Goal: Transaction & Acquisition: Book appointment/travel/reservation

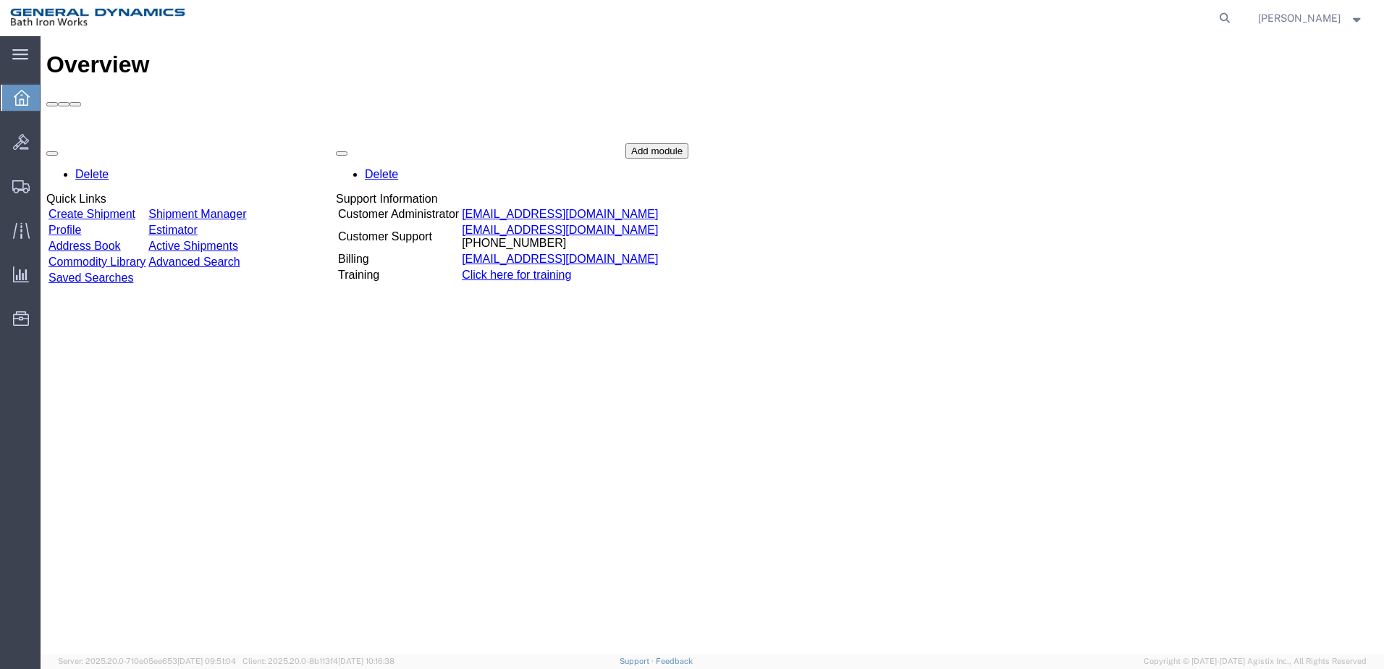
click at [135, 208] on link "Create Shipment" at bounding box center [91, 214] width 87 height 12
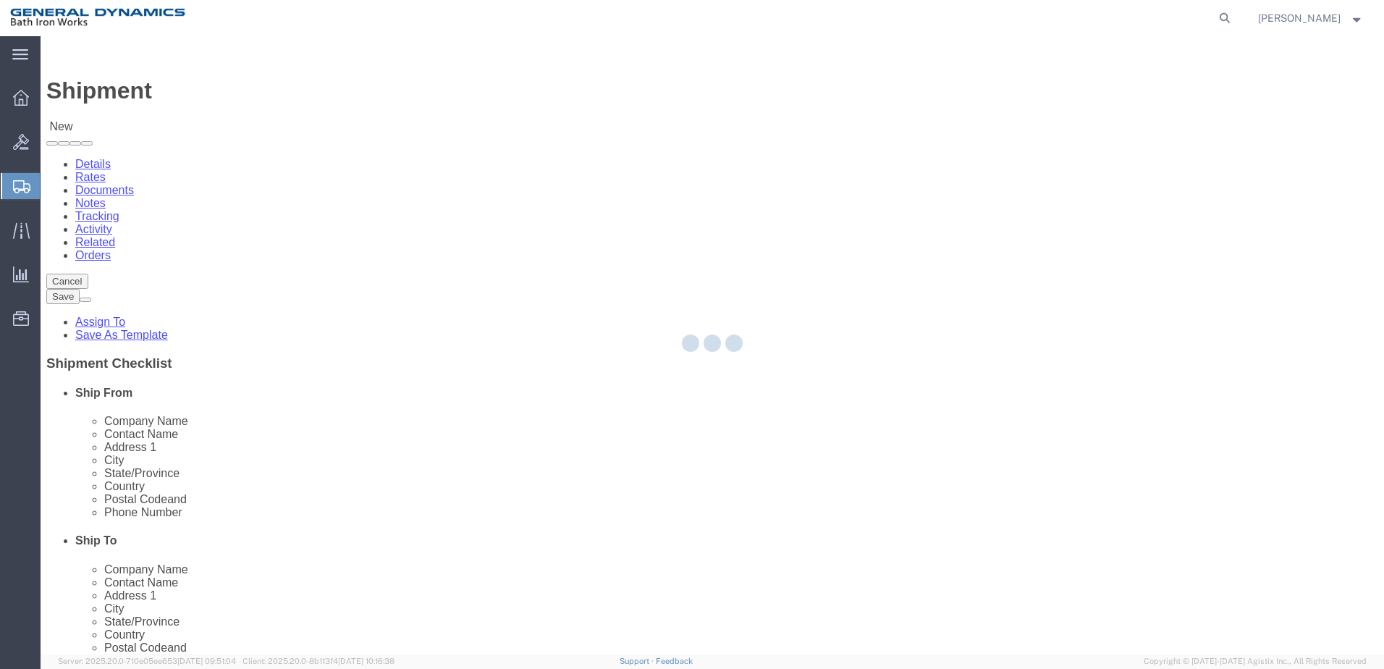
select select
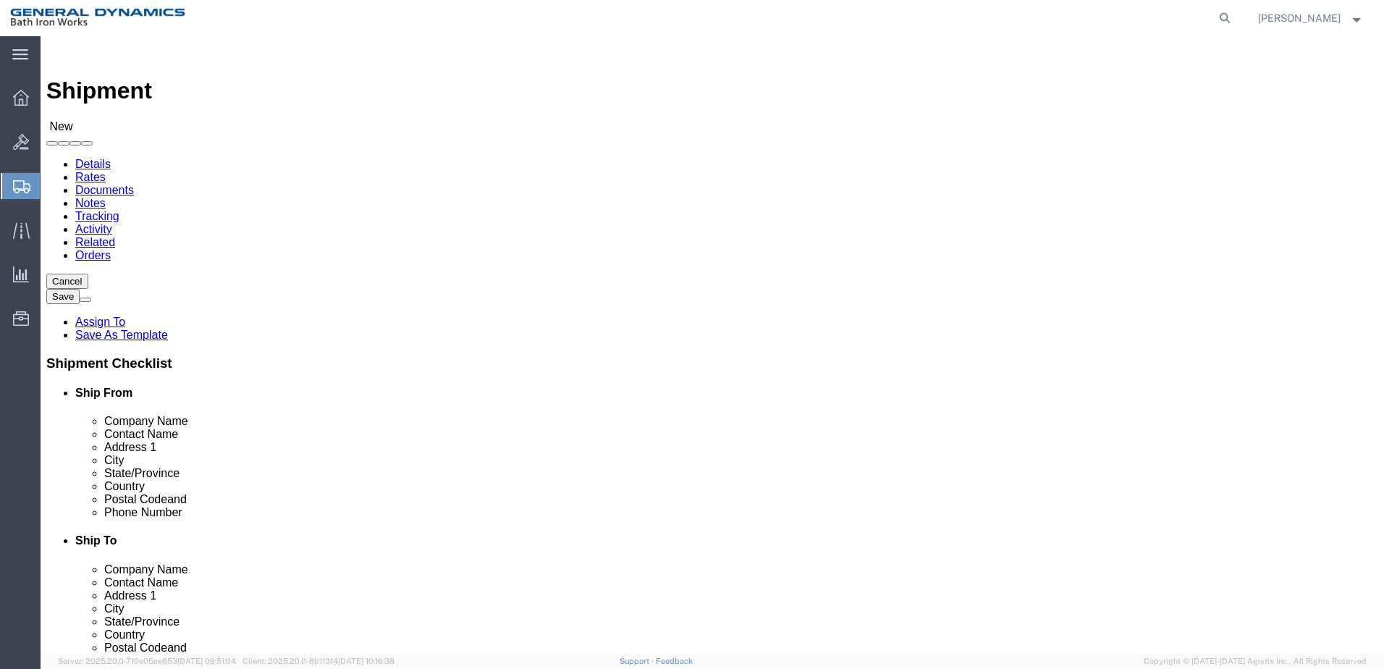
click input "text"
type input "Tecnico - [GEOGRAPHIC_DATA]"
click input "text"
type input "c"
type input "[PERSON_NAME]"
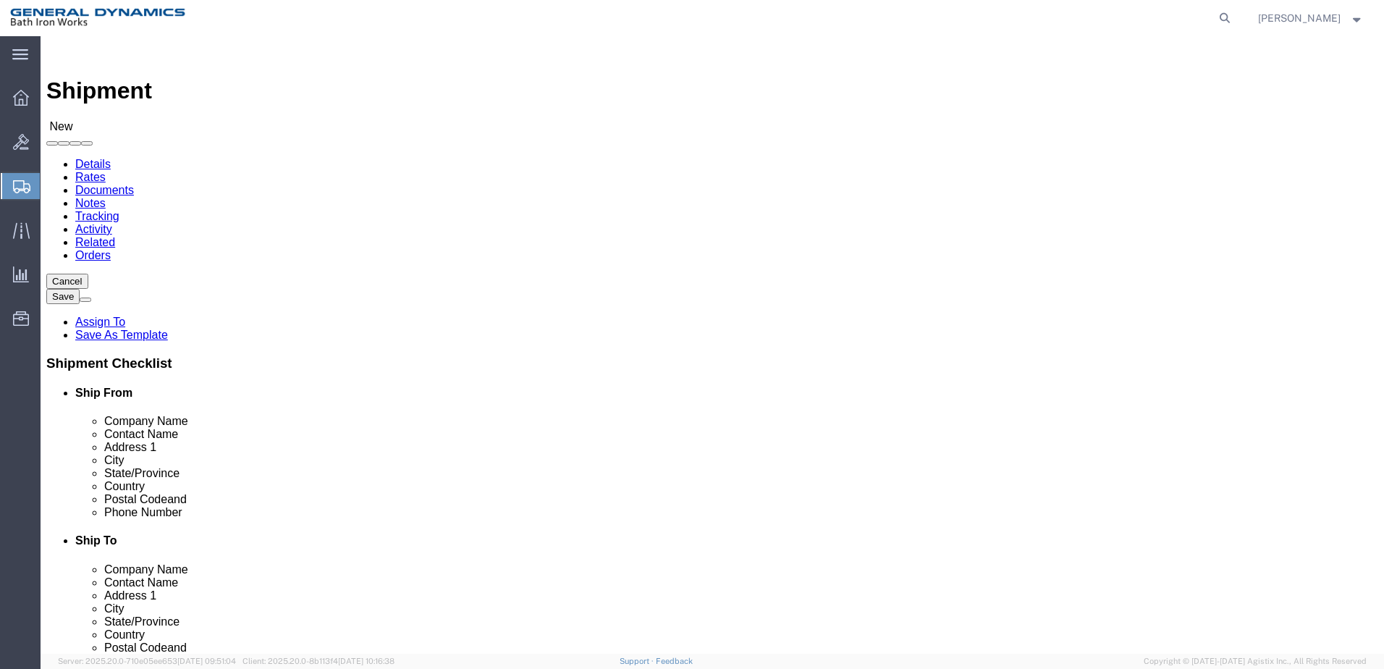
click input "text"
type input "[STREET_ADDRESS]"
select select
click input "text"
type input "[GEOGRAPHIC_DATA]"
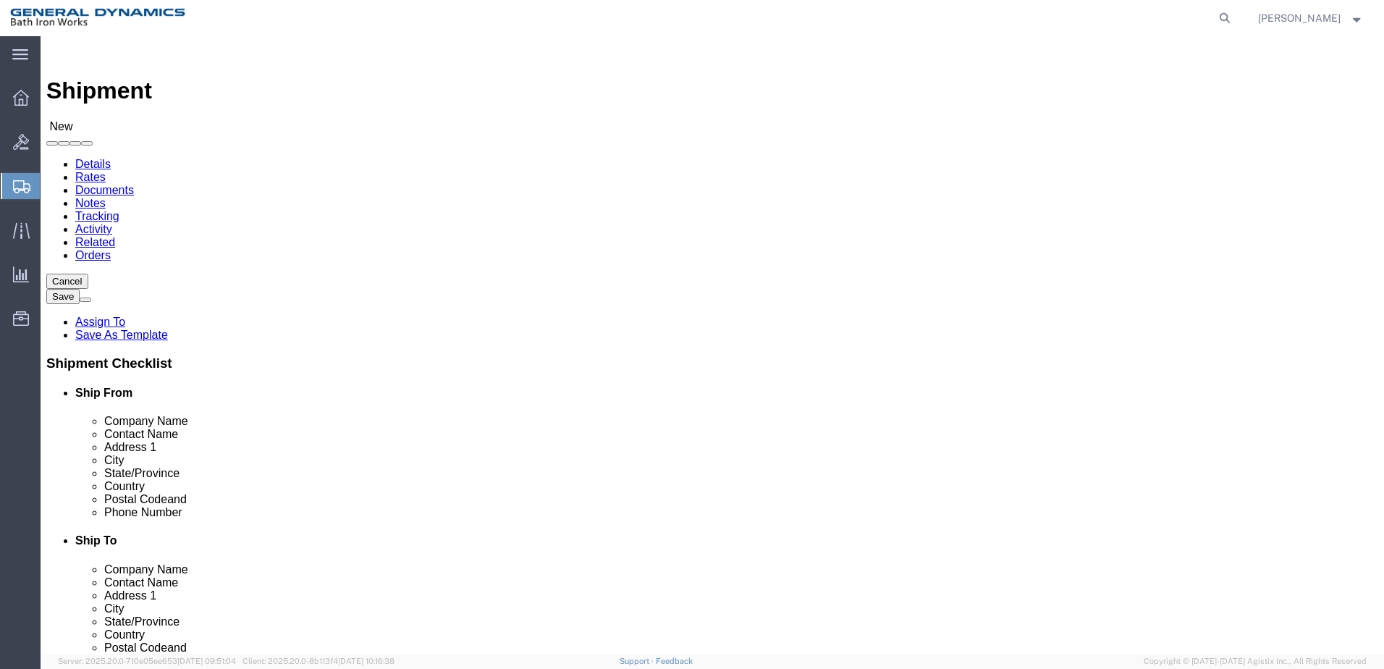
click label "State/Province"
select select
select select "FL"
click input "text"
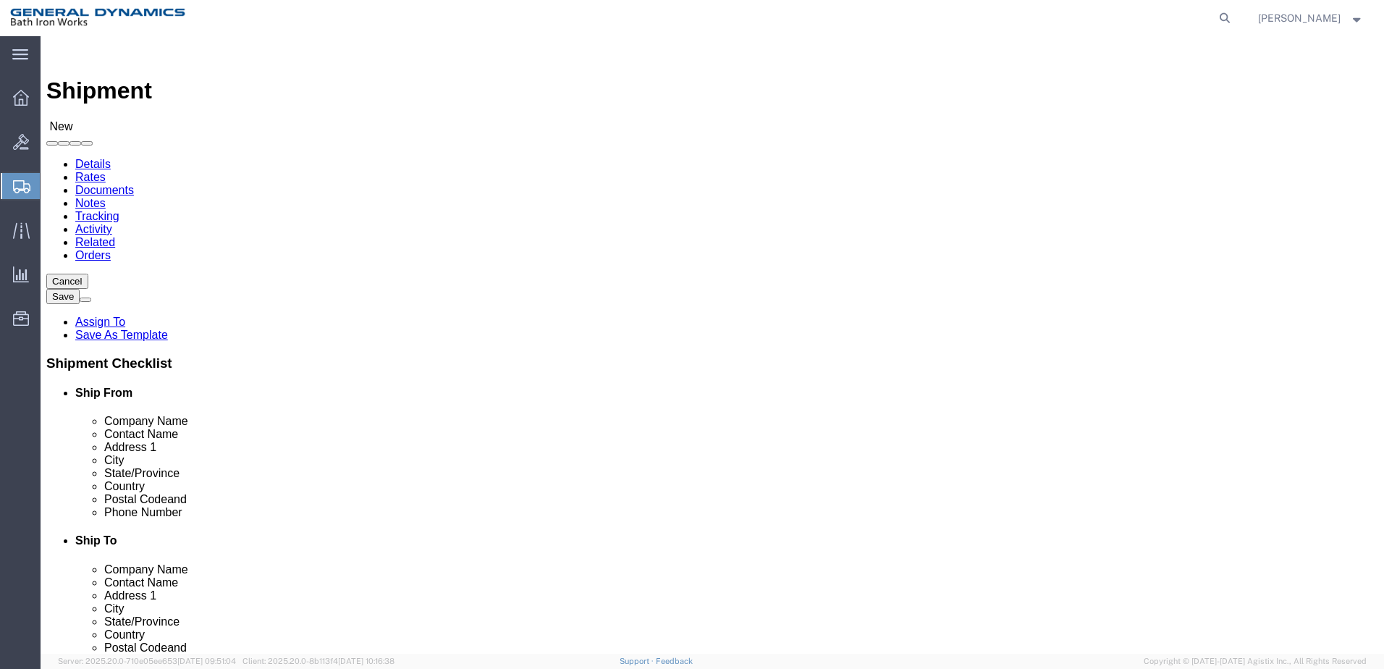
type input "32233"
select select
click input "text"
type input "[PHONE_NUMBER]"
click input "text"
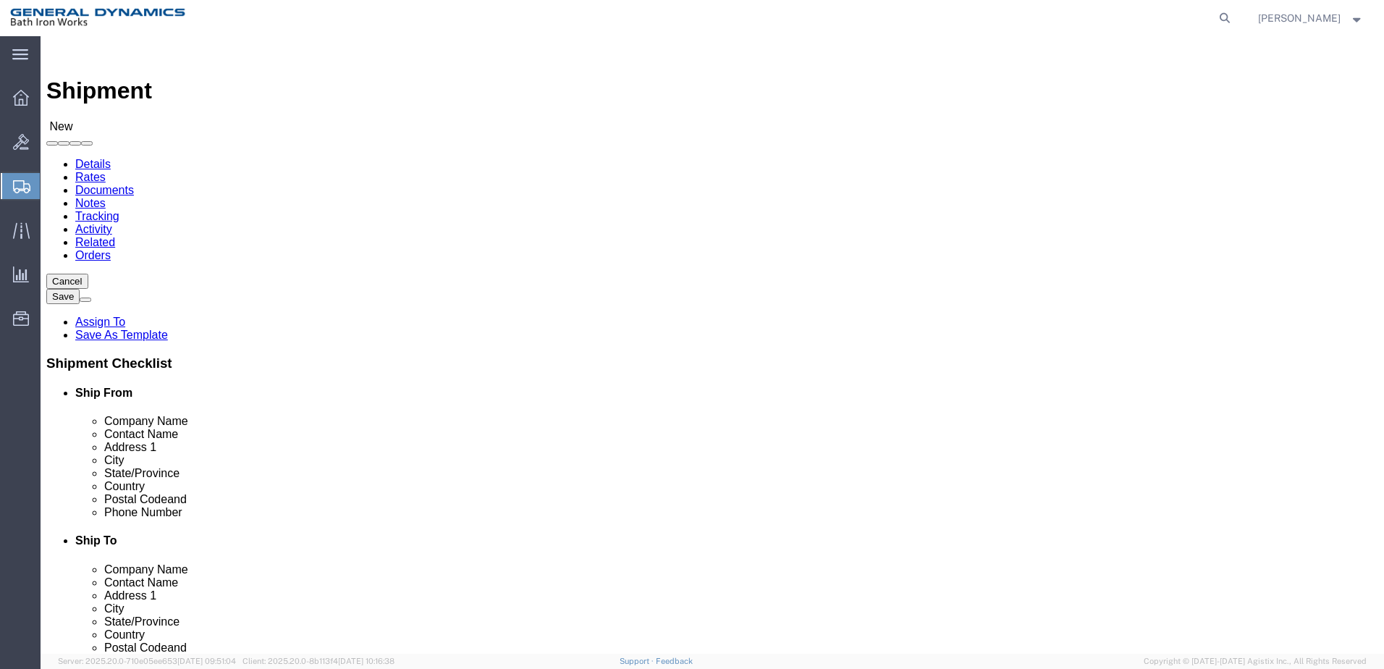
type input "120"
click input "text"
type input "Bath Iron Works Corp"
click input "text"
type input "[PERSON_NAME]"
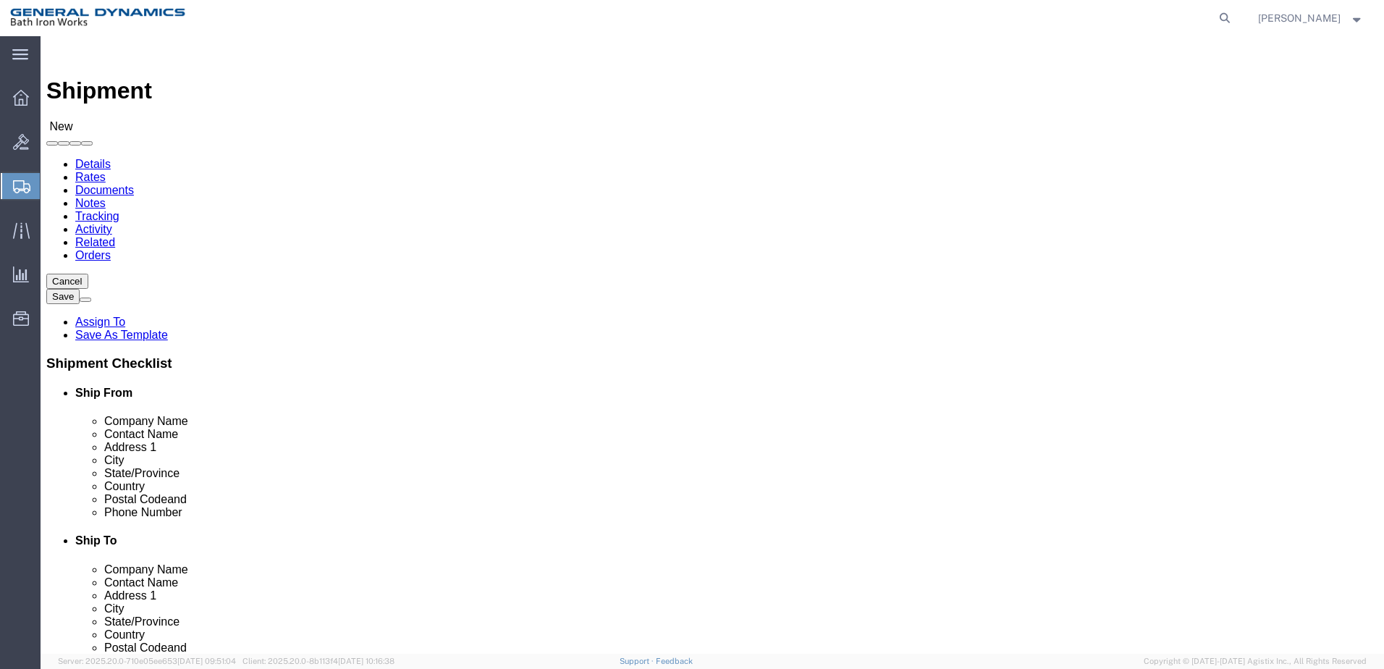
click input "text"
type input "[GEOGRAPHIC_DATA][PERSON_NAME]"
select select
click input "text"
type input "Bruswick"
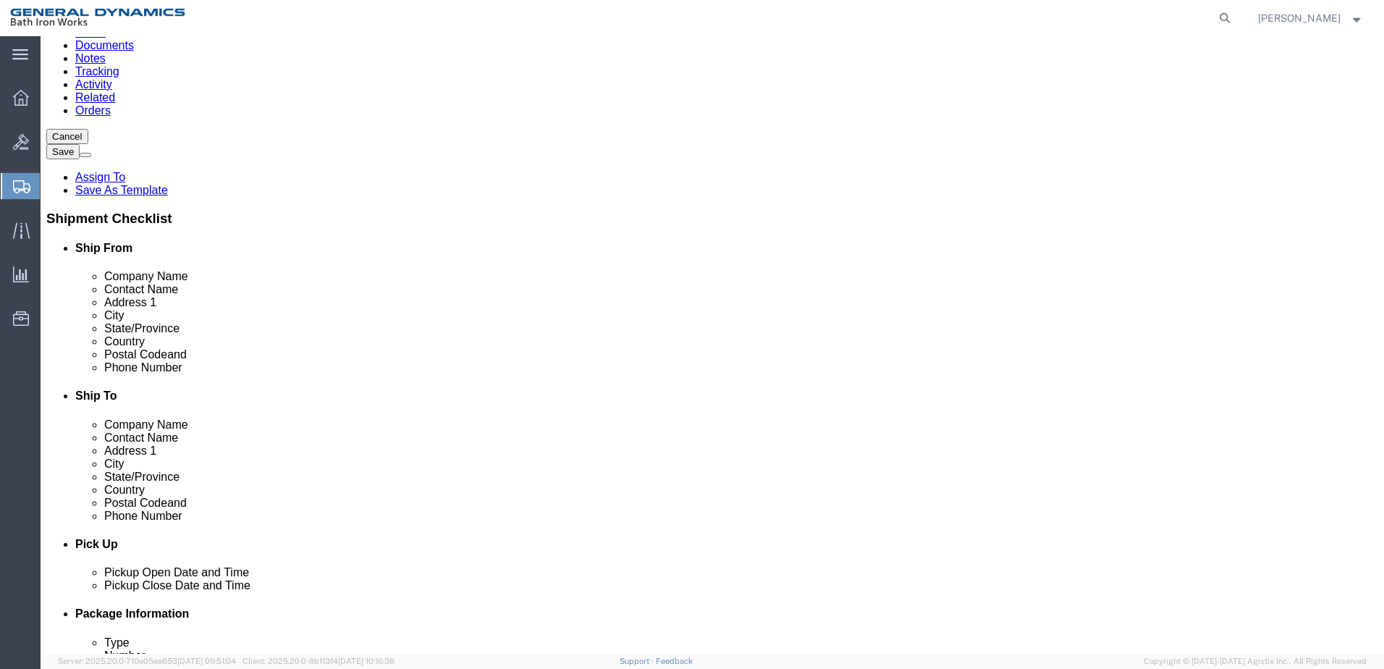
scroll to position [0, 0]
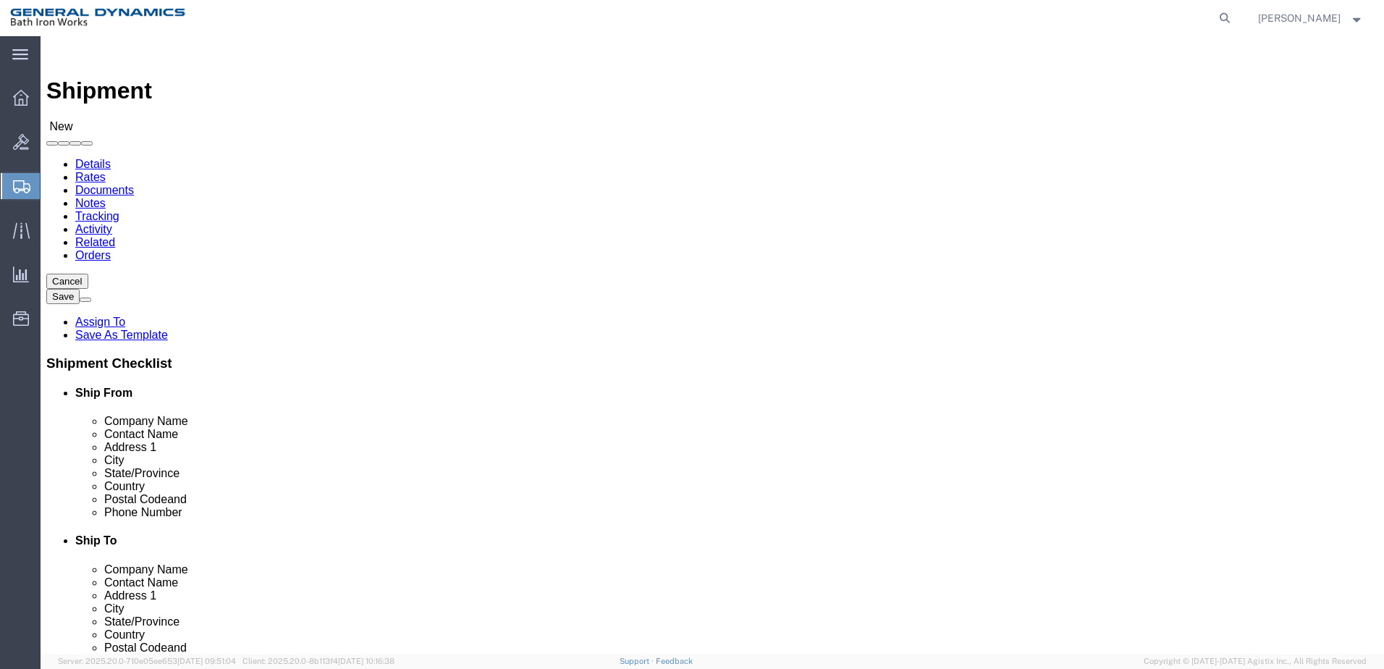
select select
select select "HI"
click input "Postal Code"
type input "04011"
select select
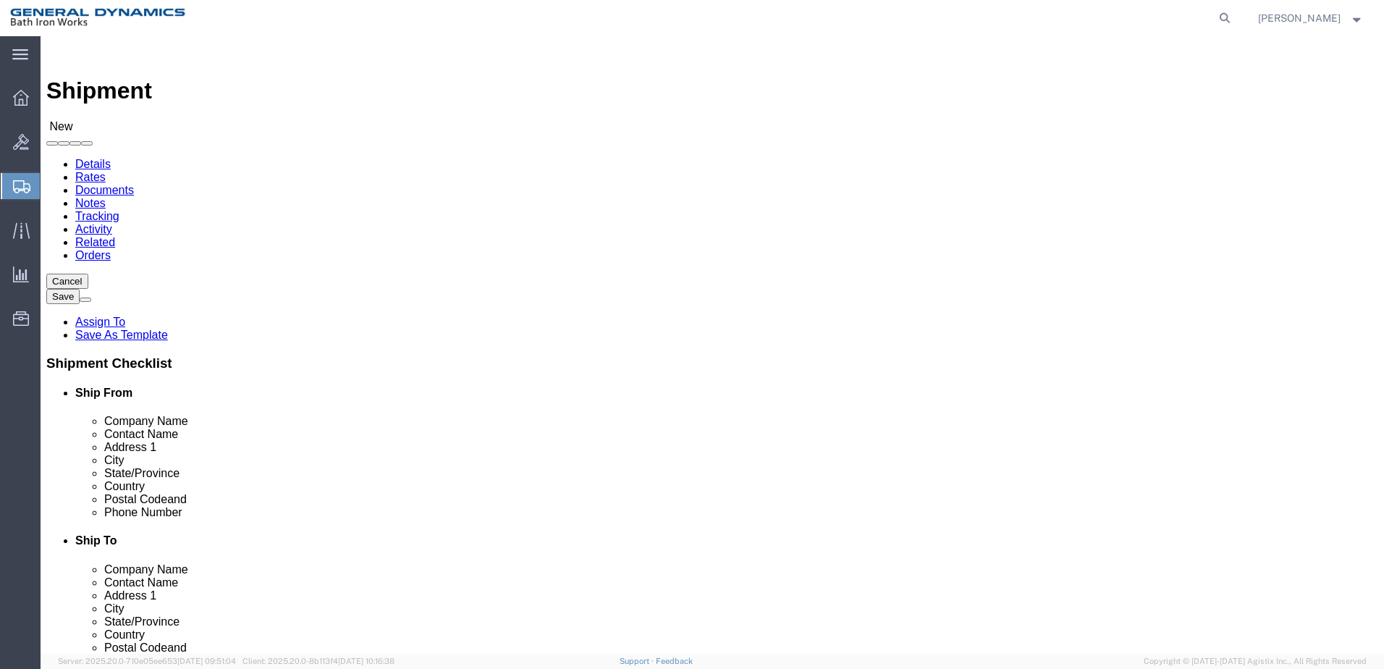
click input "text"
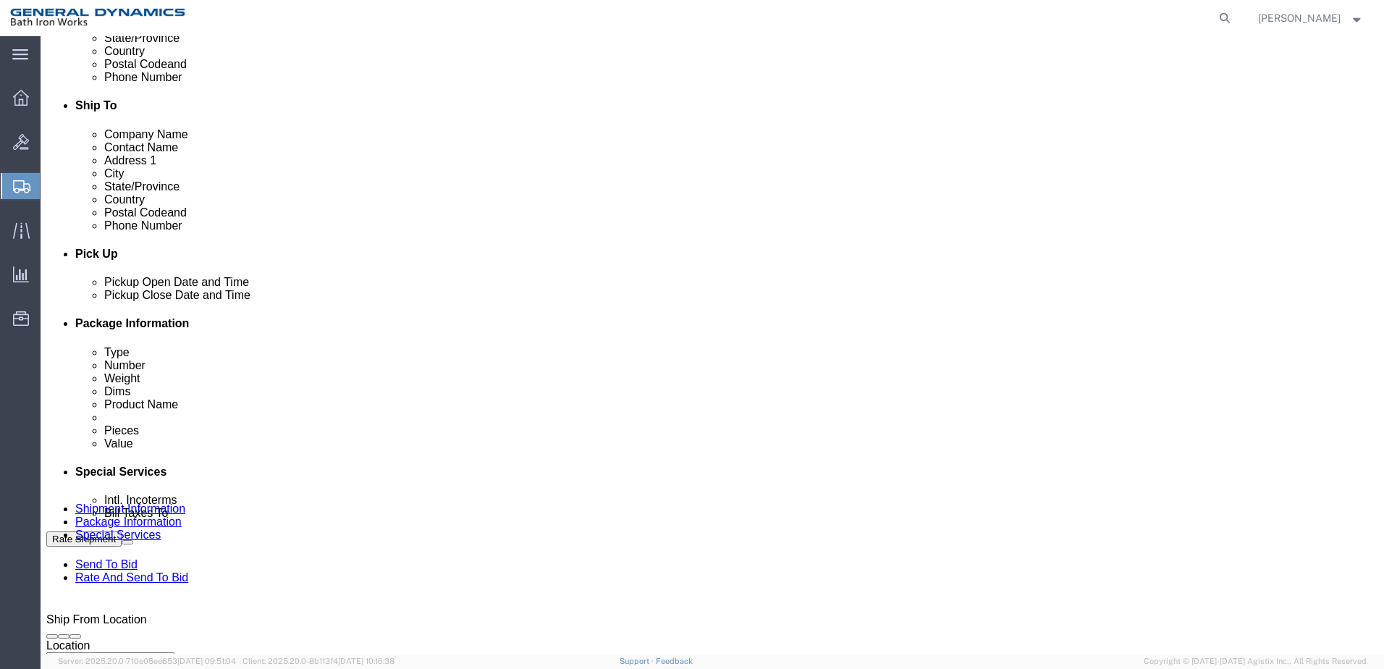
scroll to position [408, 0]
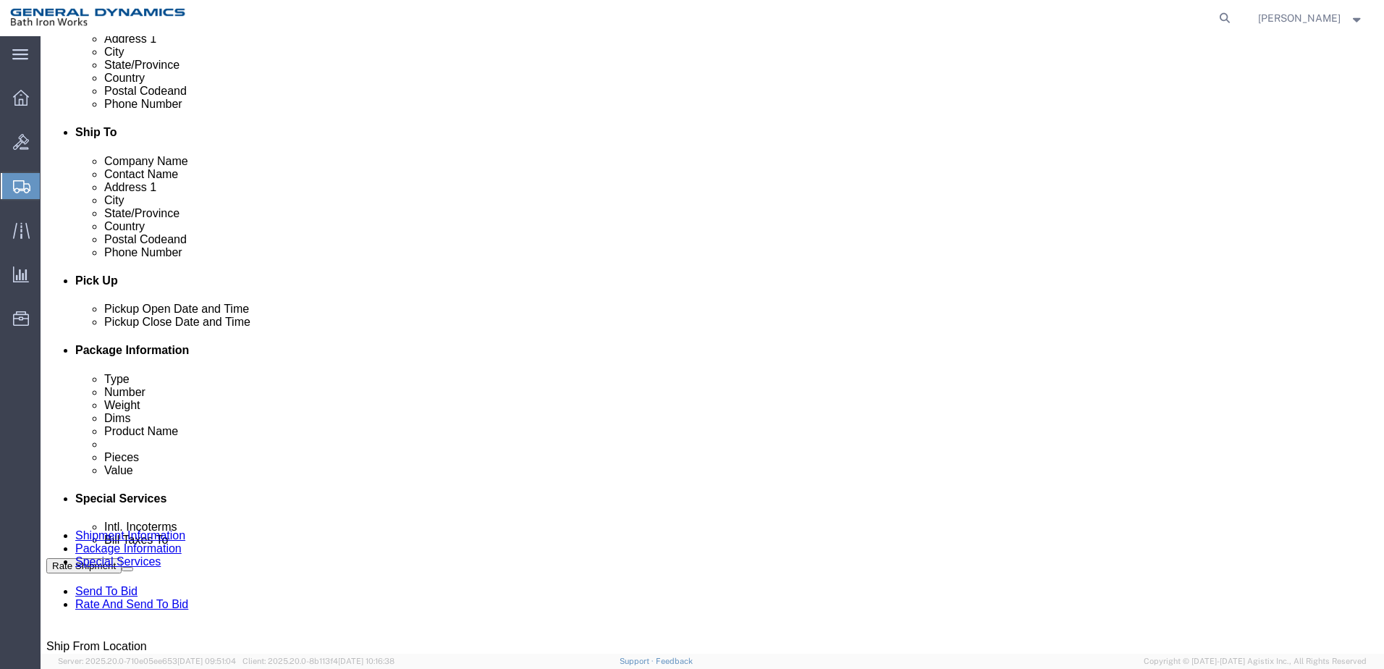
type input "[PHONE_NUMBER]"
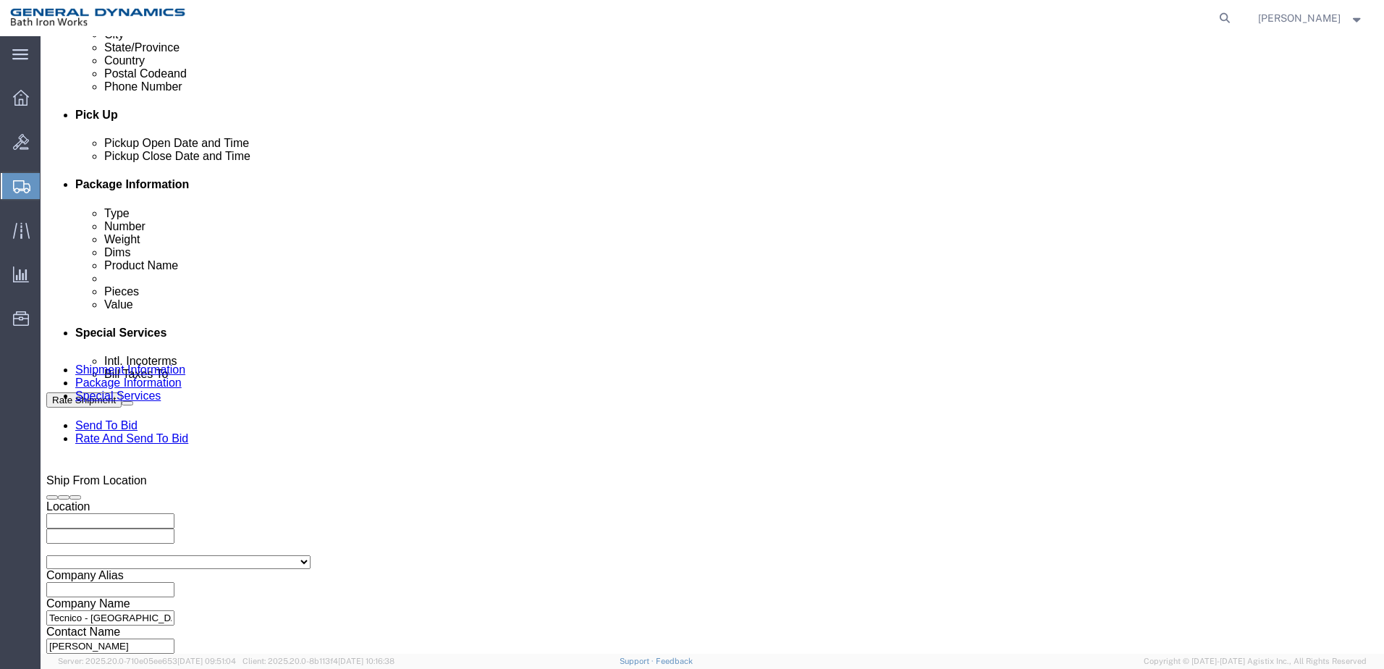
scroll to position [553, 0]
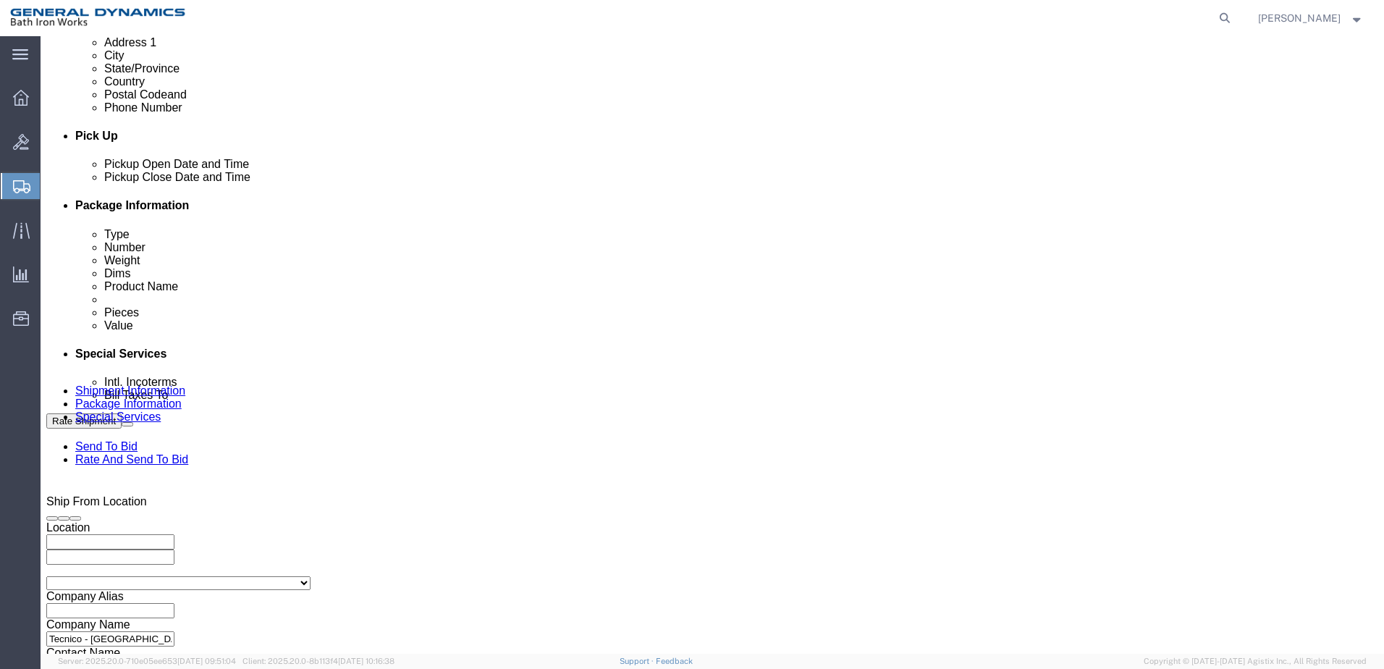
click div "[DATE] 10:00 AM"
type input "2:00 pm"
click button "Apply"
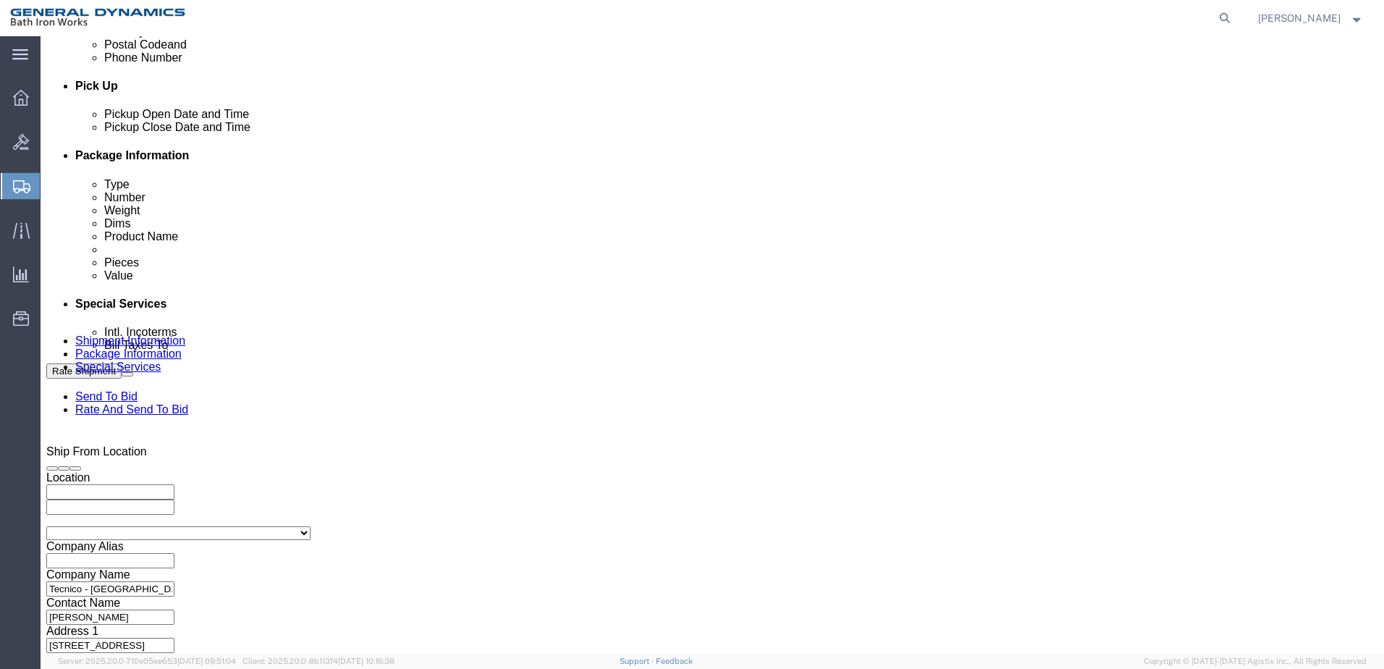
scroll to position [625, 0]
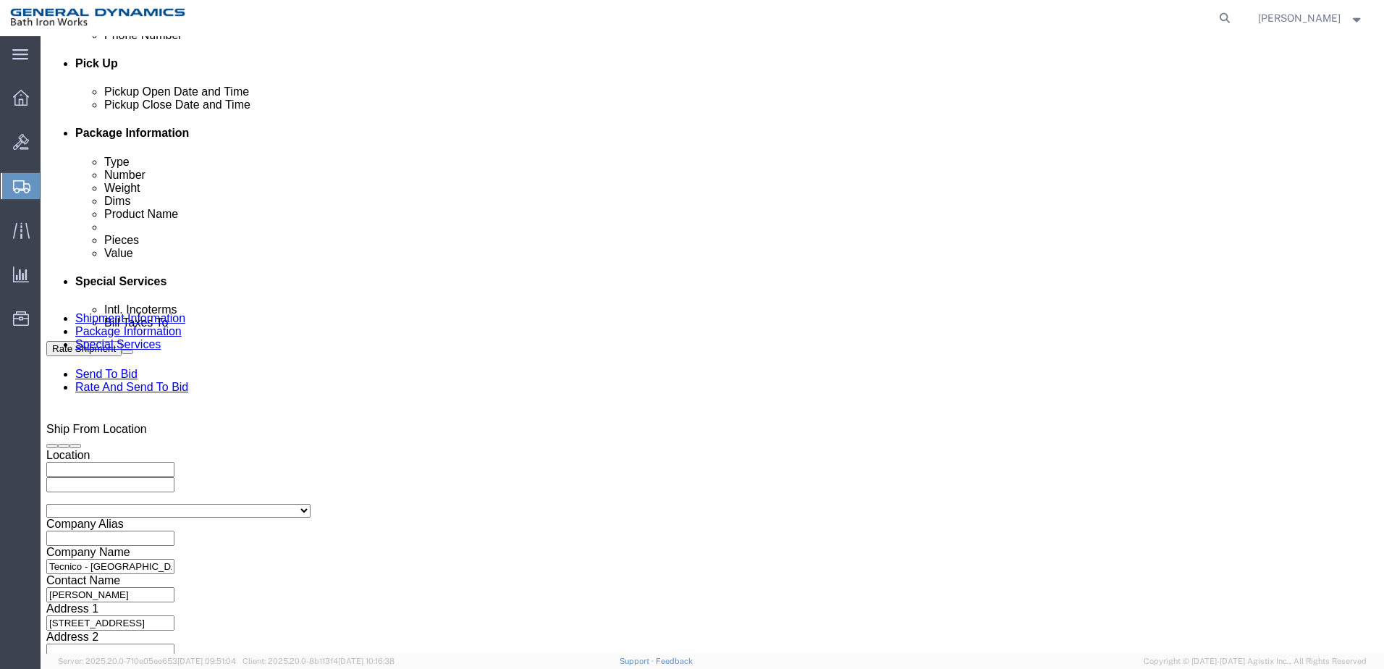
click button "Continue"
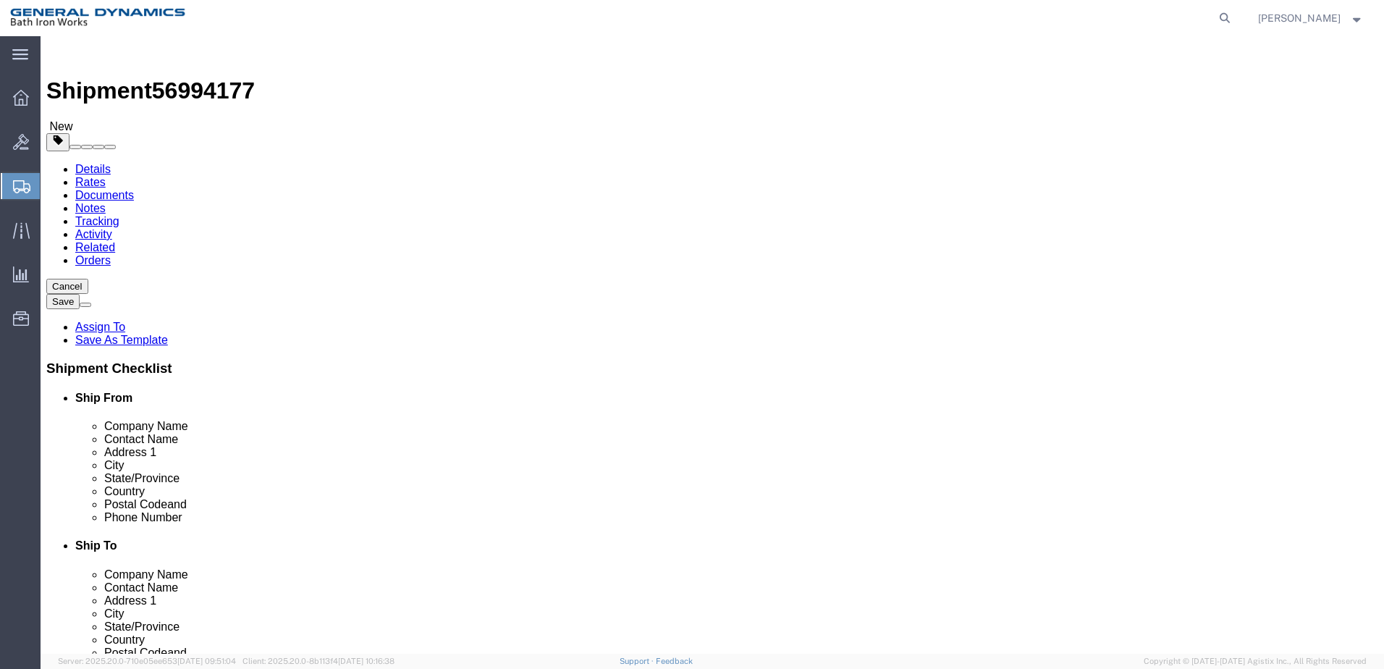
click select "Select Bale(s) Basket(s) Bolt(s) Bottle(s) Buckets Bulk Bundle(s) Can(s) Cardbo…"
select select "PSNS"
click select "Select Bale(s) Basket(s) Bolt(s) Bottle(s) Buckets Bulk Bundle(s) Can(s) Cardbo…"
click input "text"
type input "48"
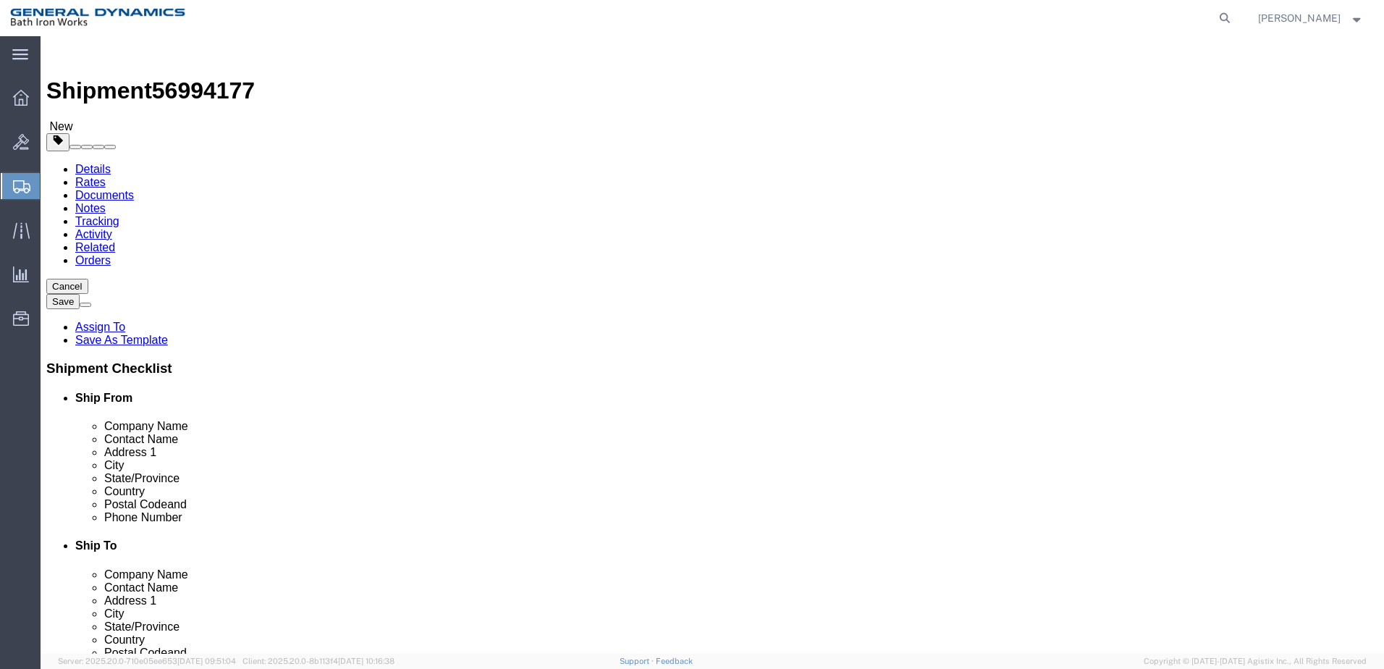
type input "40"
type input "36"
drag, startPoint x: 208, startPoint y: 361, endPoint x: 191, endPoint y: 363, distance: 17.5
click div "0.00 Select kgs lbs"
type input "300"
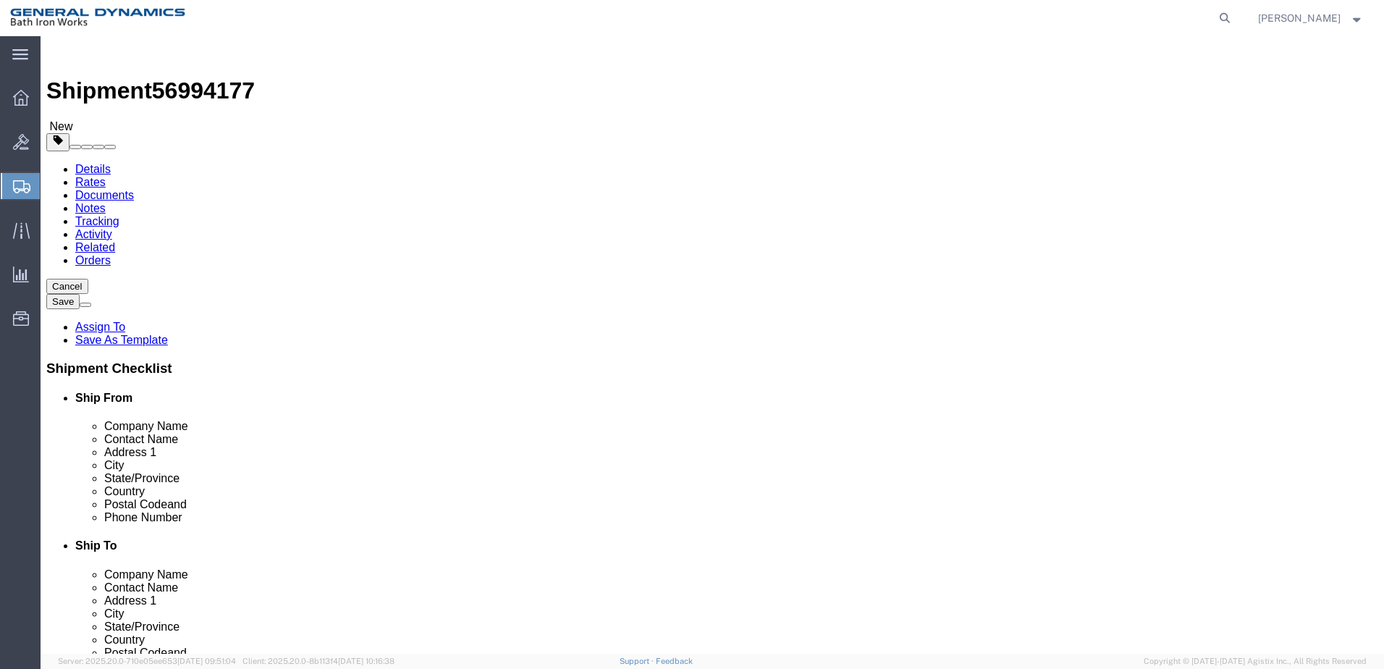
click link "Add Content"
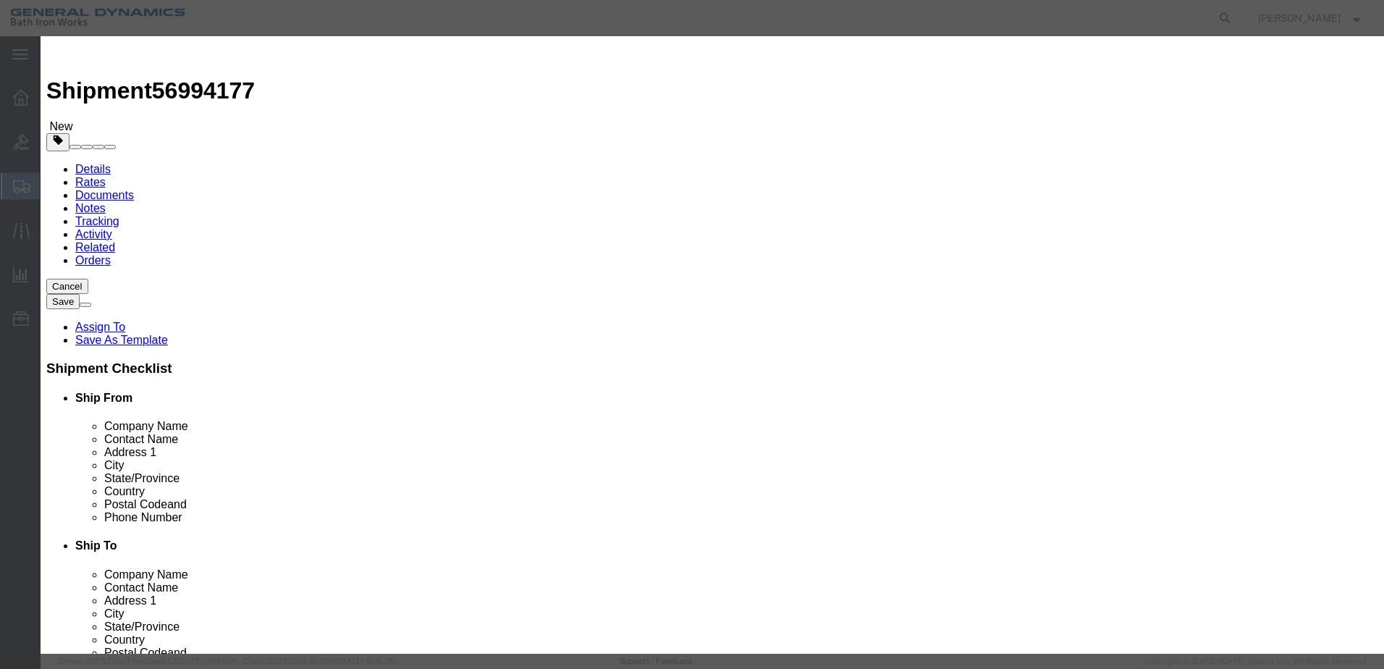
click input "text"
type input "tri wal"
drag, startPoint x: 440, startPoint y: 141, endPoint x: 410, endPoint y: 139, distance: 30.5
click div "0"
type input "1"
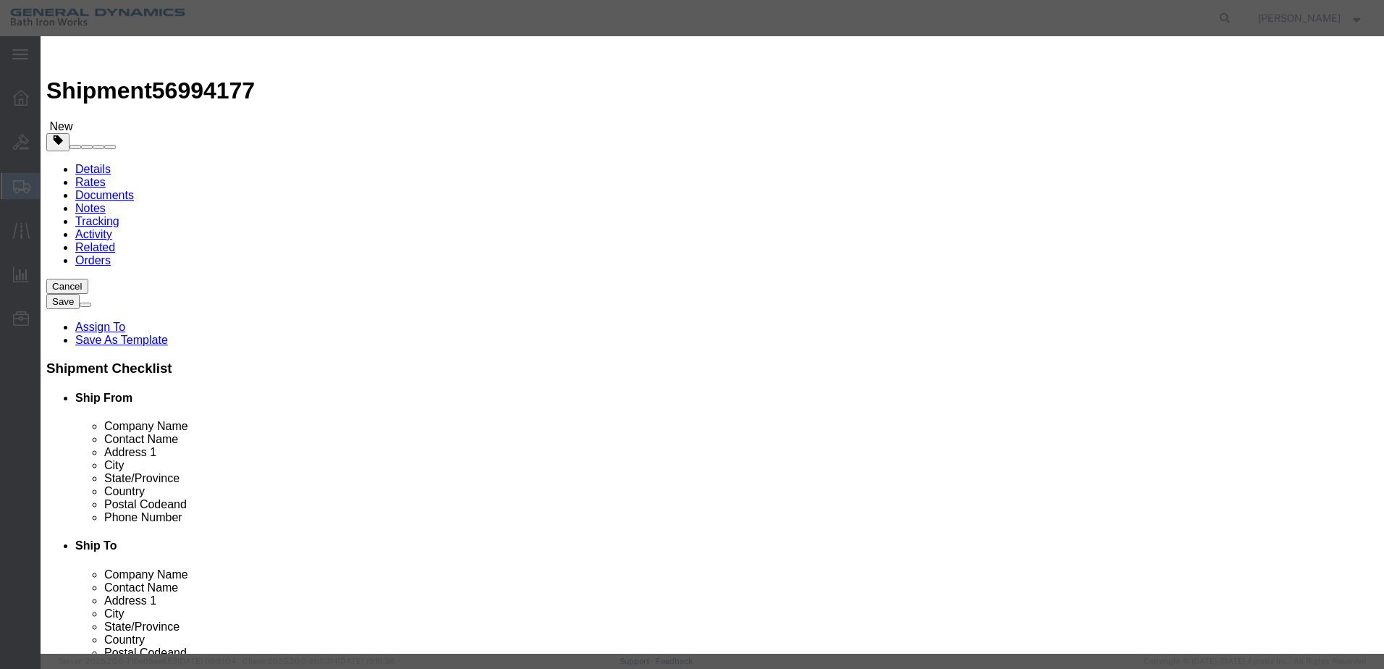
click input "text"
type input "1"
click textarea
click select "Select 50 55 60 65 70 85 92.5 100 125 175 250 300 400"
select select "55"
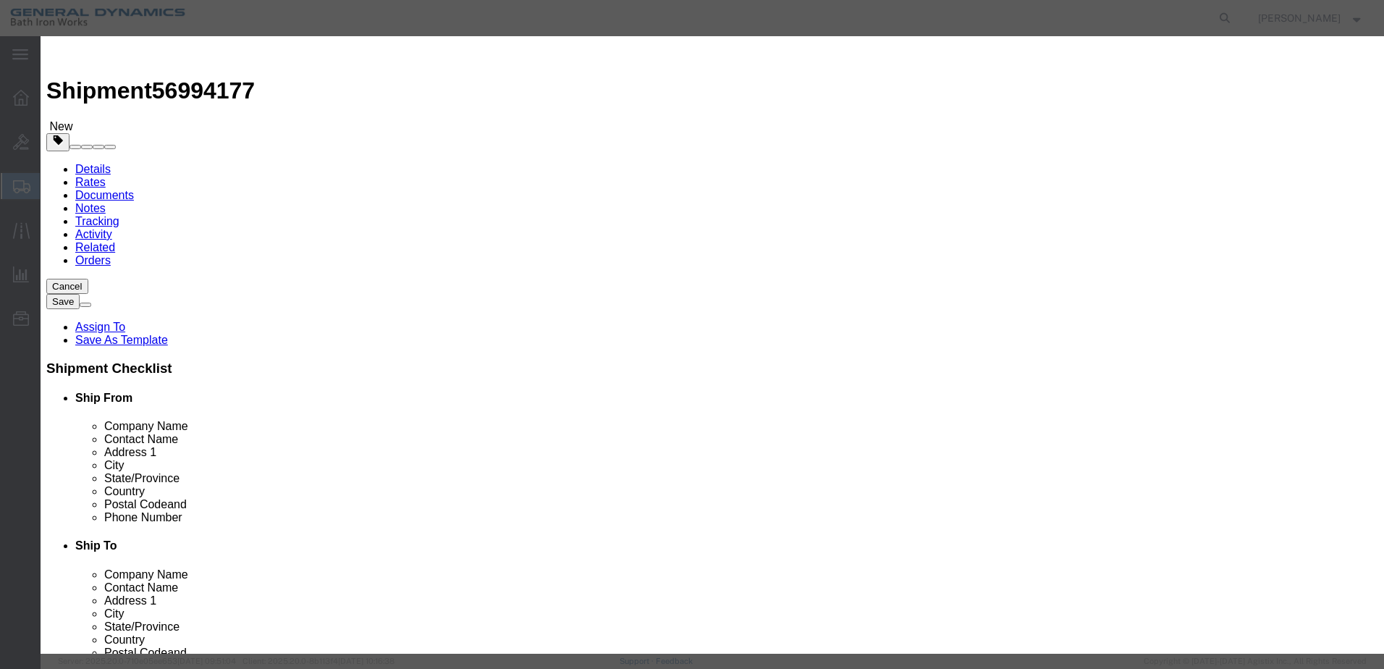
click select "Select 50 55 60 65 70 85 92.5 100 125 175 250 300 400"
click button "Save & Close"
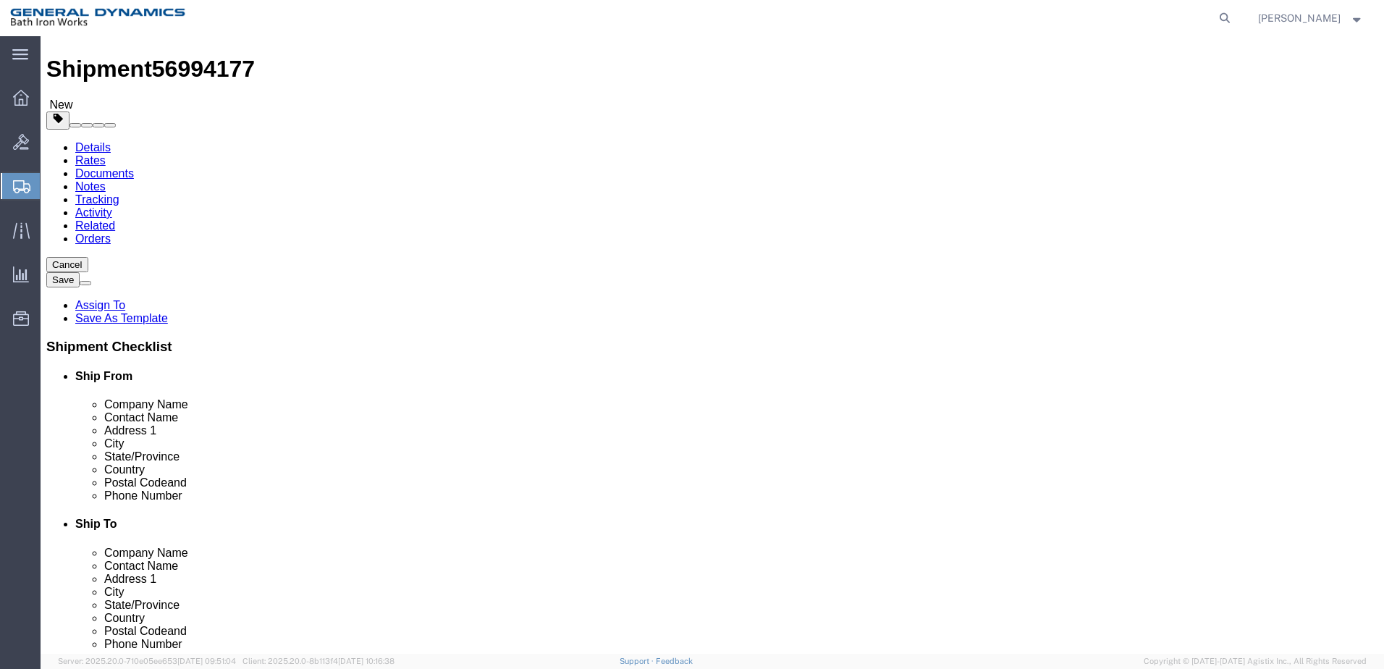
scroll to position [32, 0]
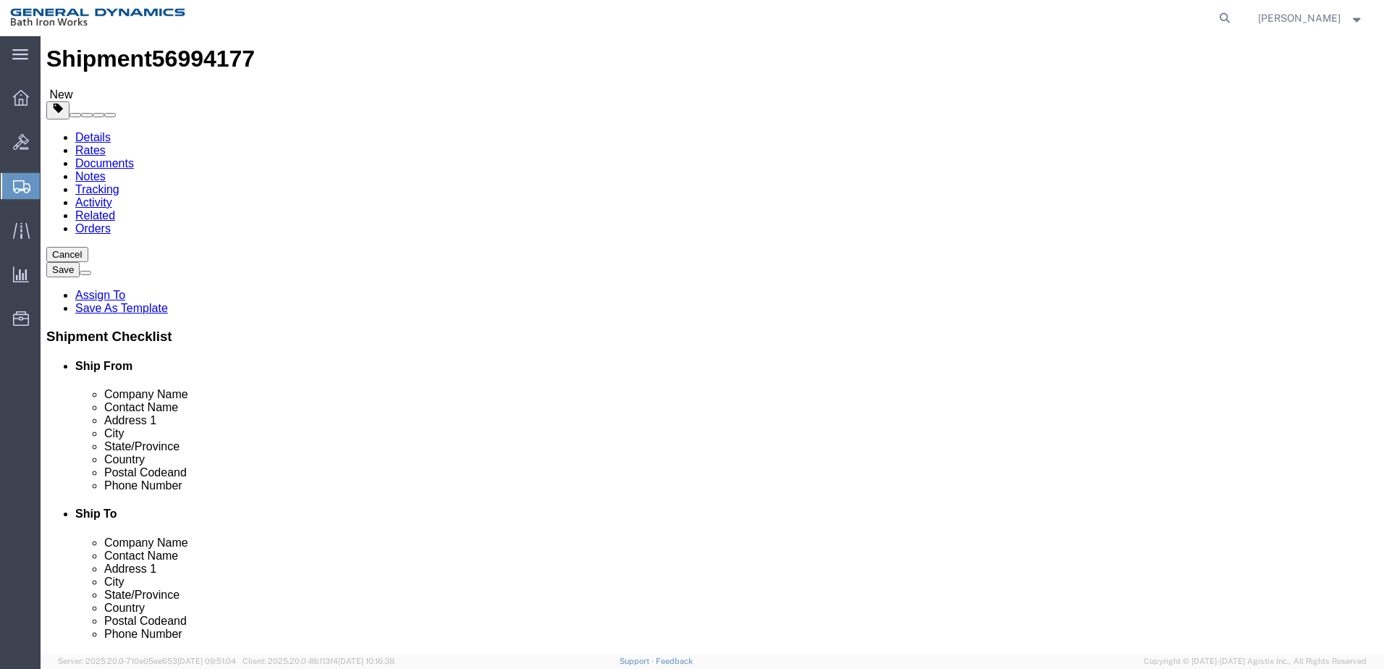
click button "Continue"
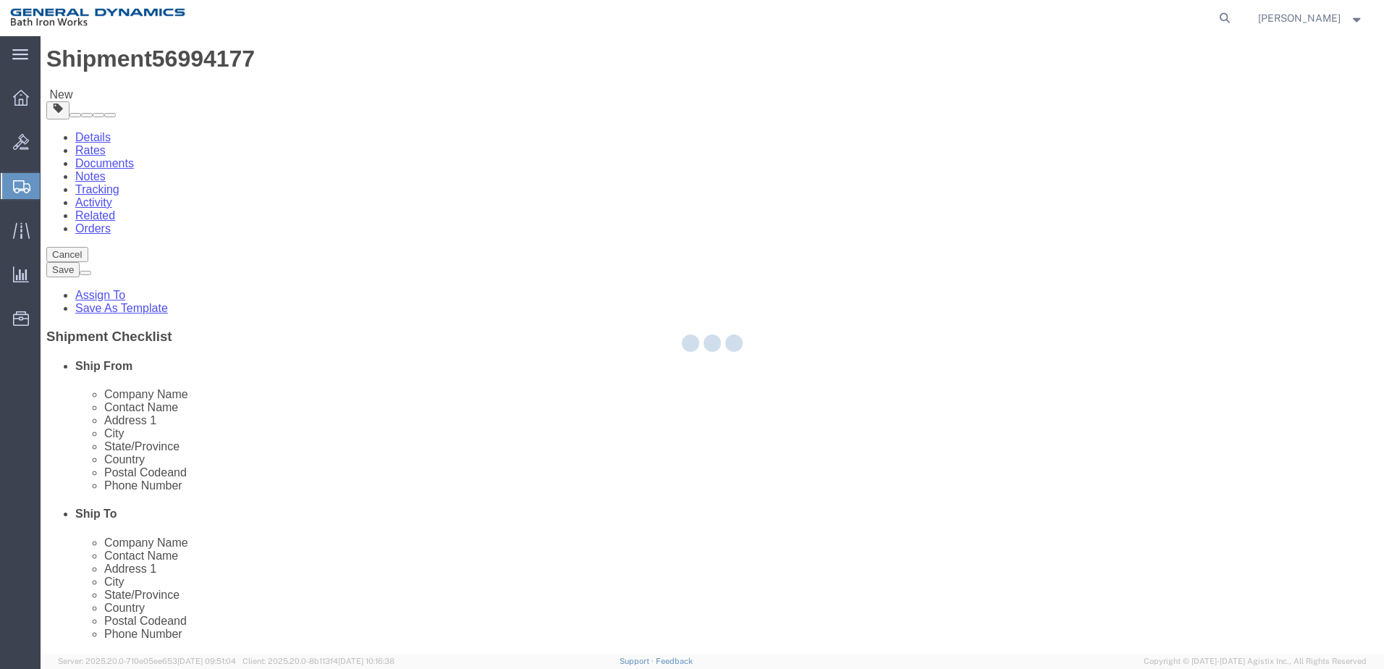
select select
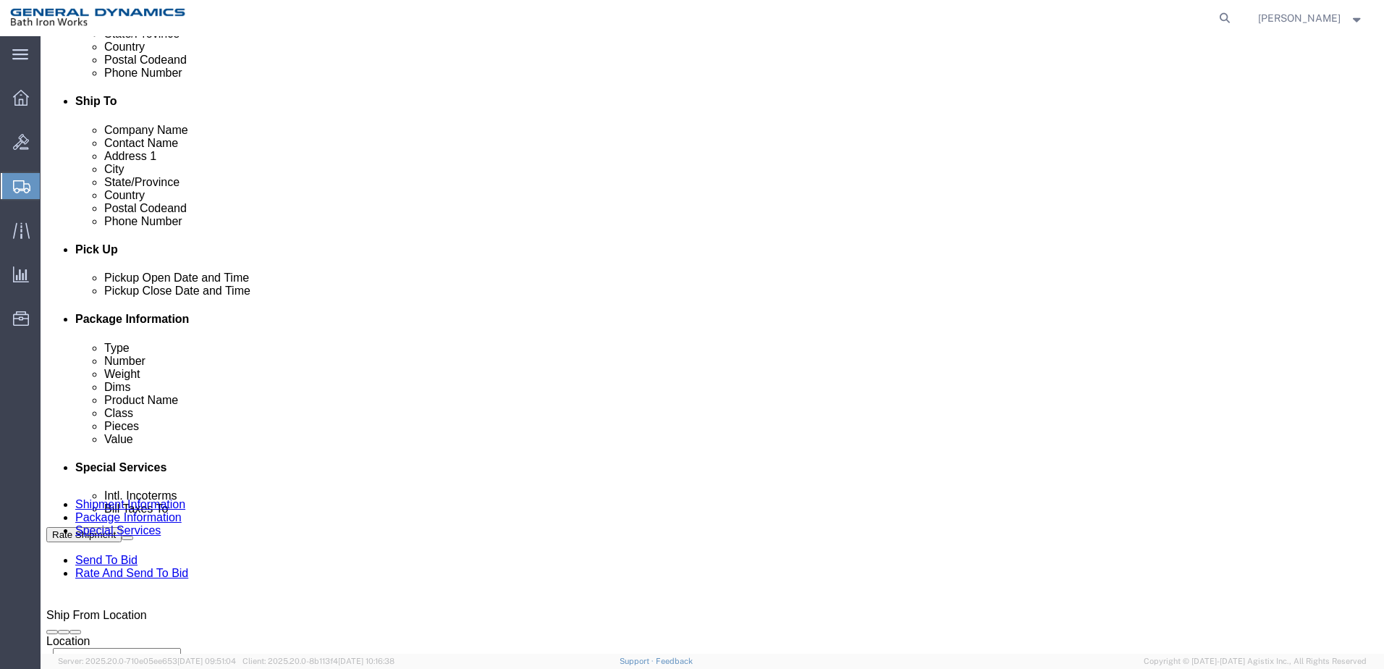
scroll to position [466, 0]
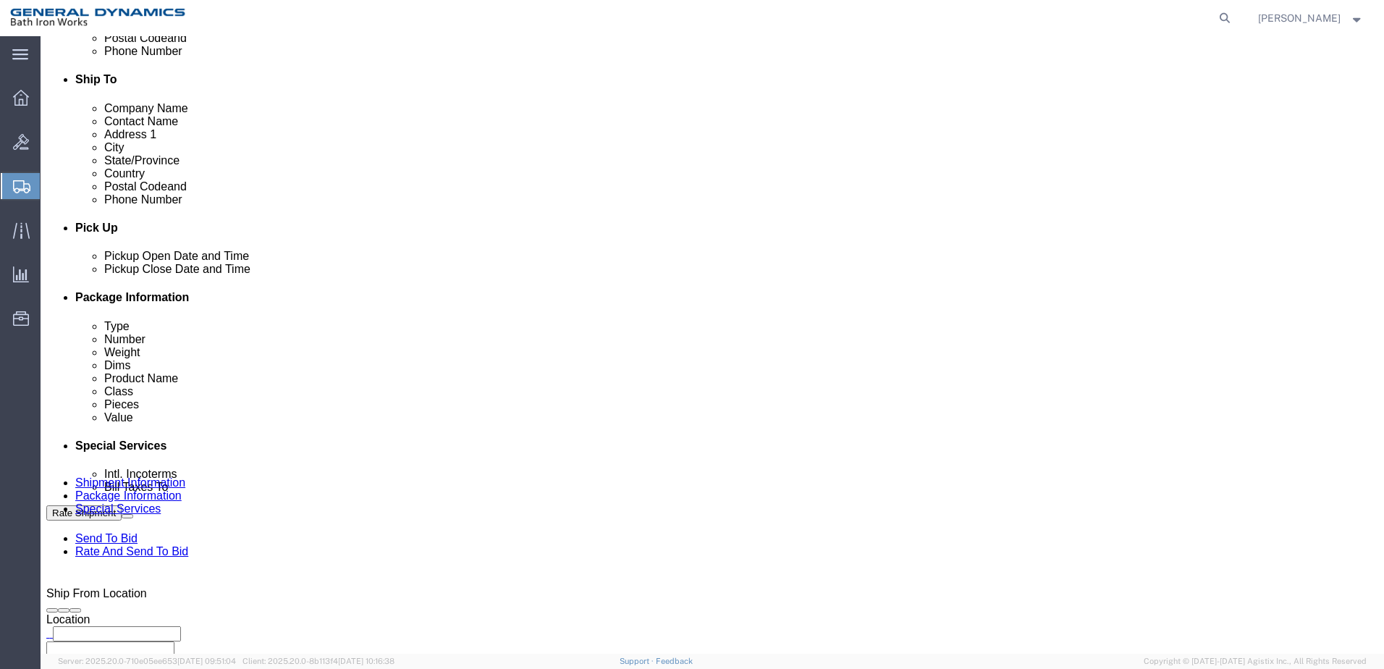
click select "Select Recipient Account Sender/Shipper Third Party Account"
select select "SHIP"
click select "Select Recipient Account Sender/Shipper Third Party Account"
click button "Rate Shipment"
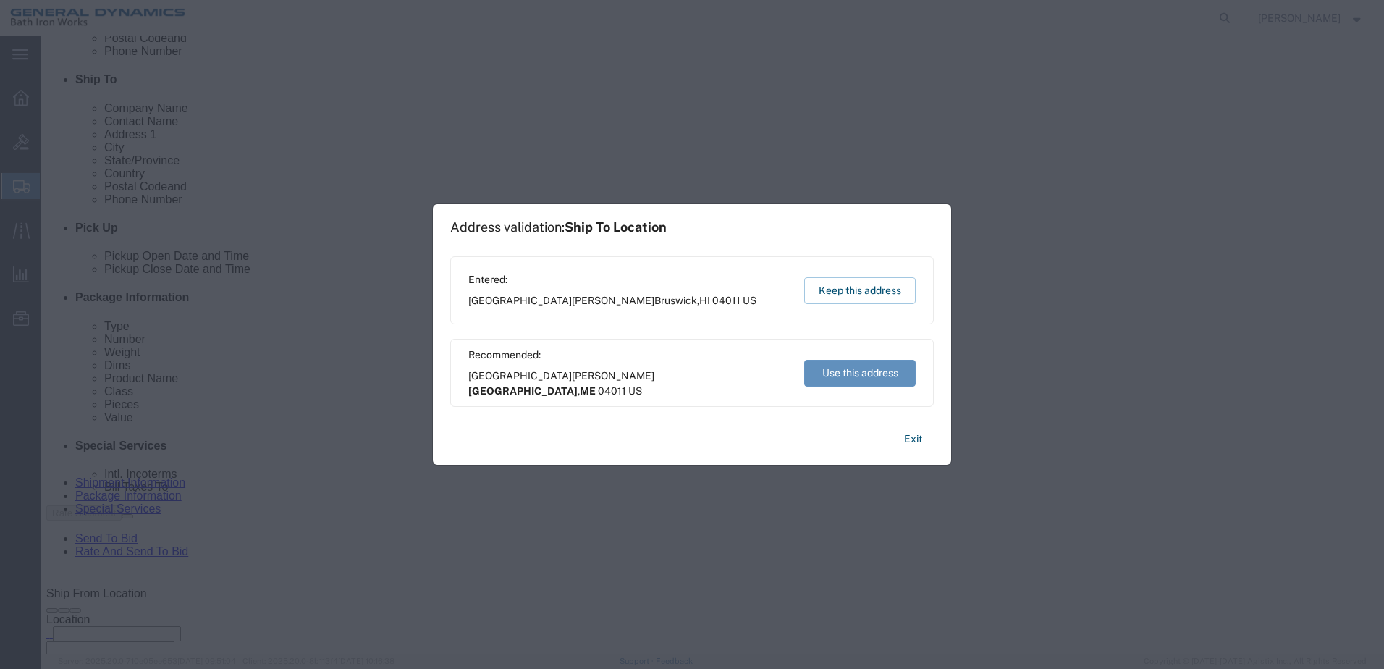
click at [850, 371] on button "Use this address" at bounding box center [859, 373] width 111 height 27
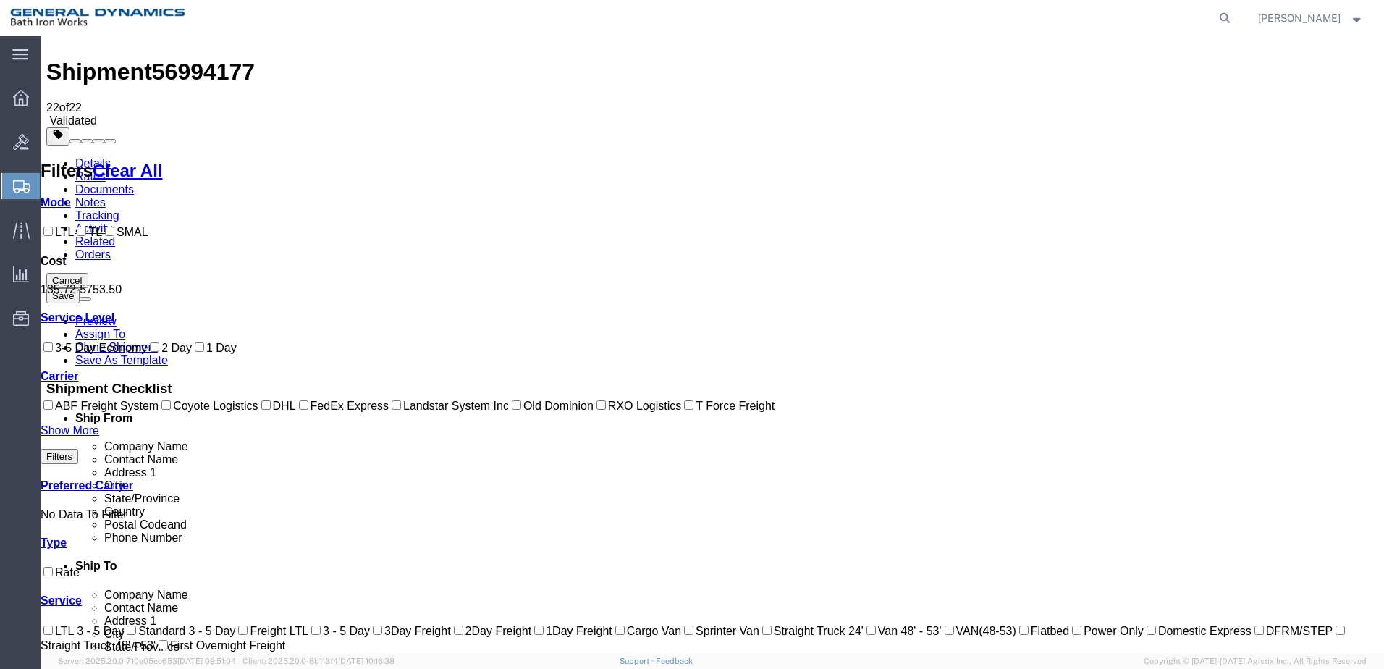
scroll to position [14, 0]
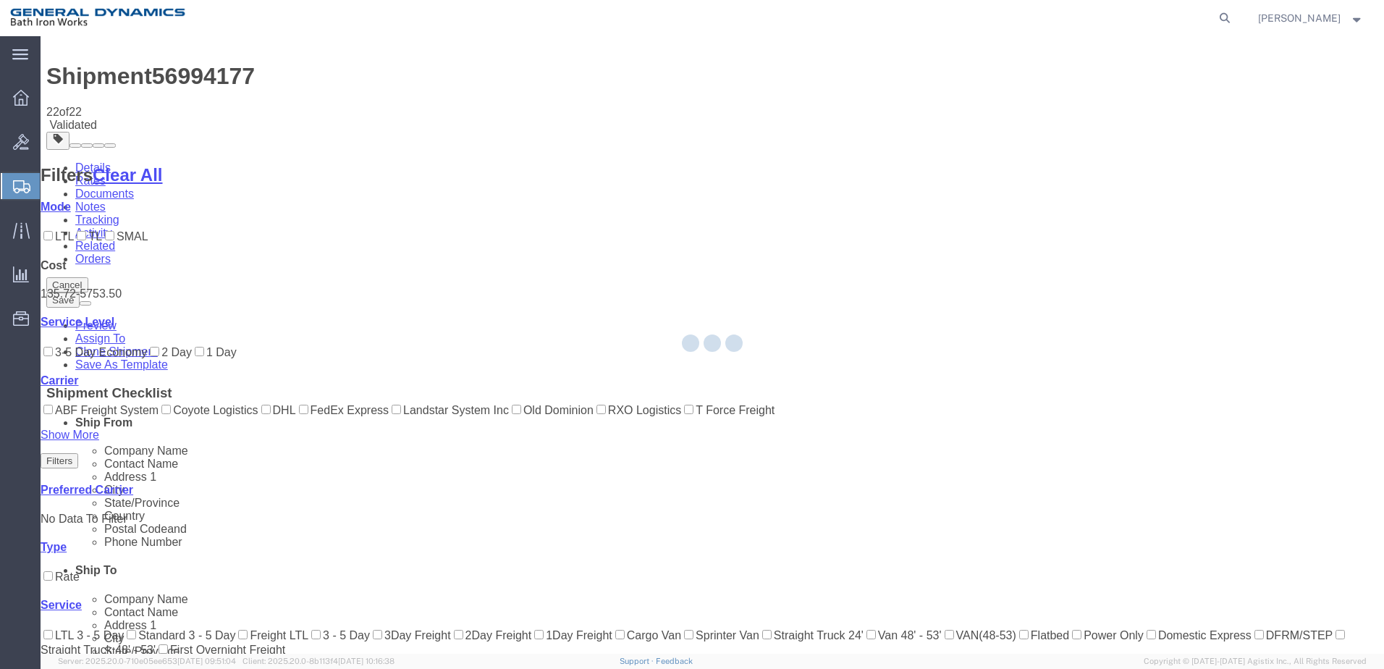
scroll to position [0, 0]
